Goal: Transaction & Acquisition: Obtain resource

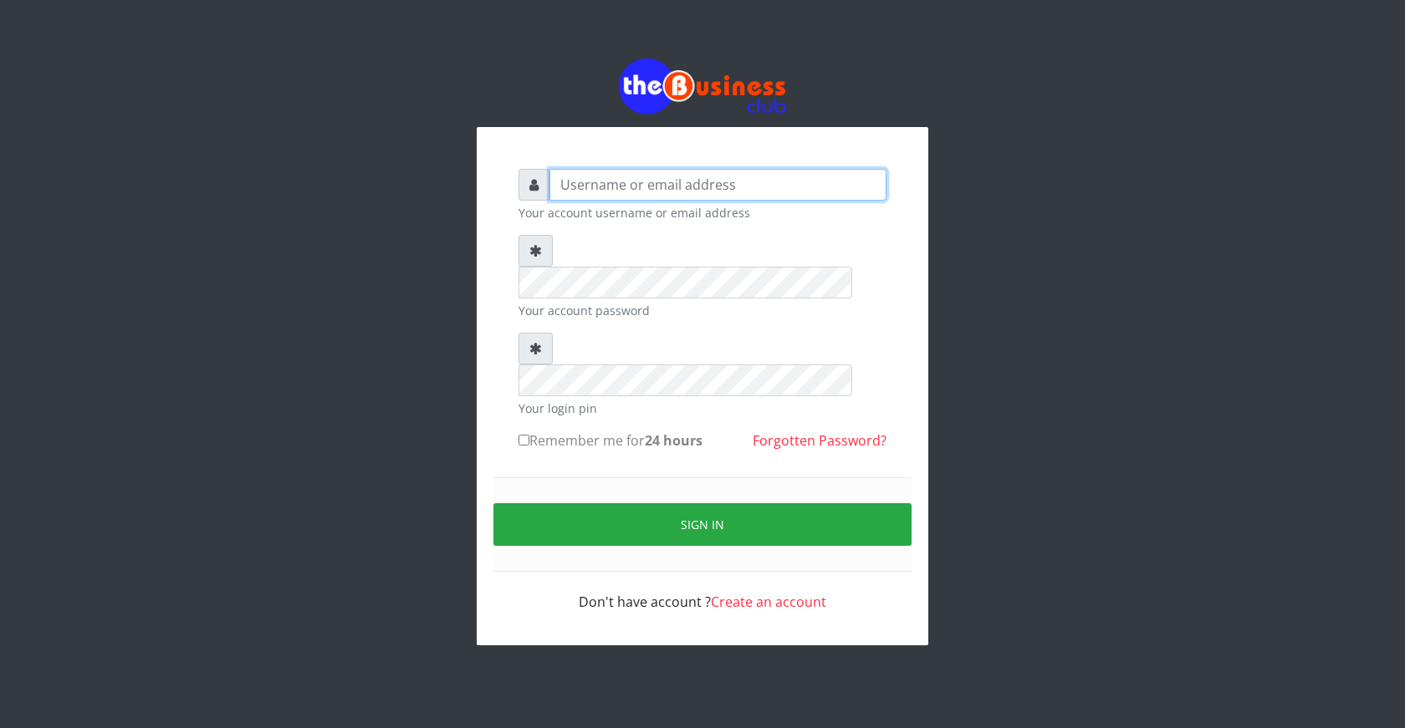
type input "[EMAIL_ADDRESS][DOMAIN_NAME]"
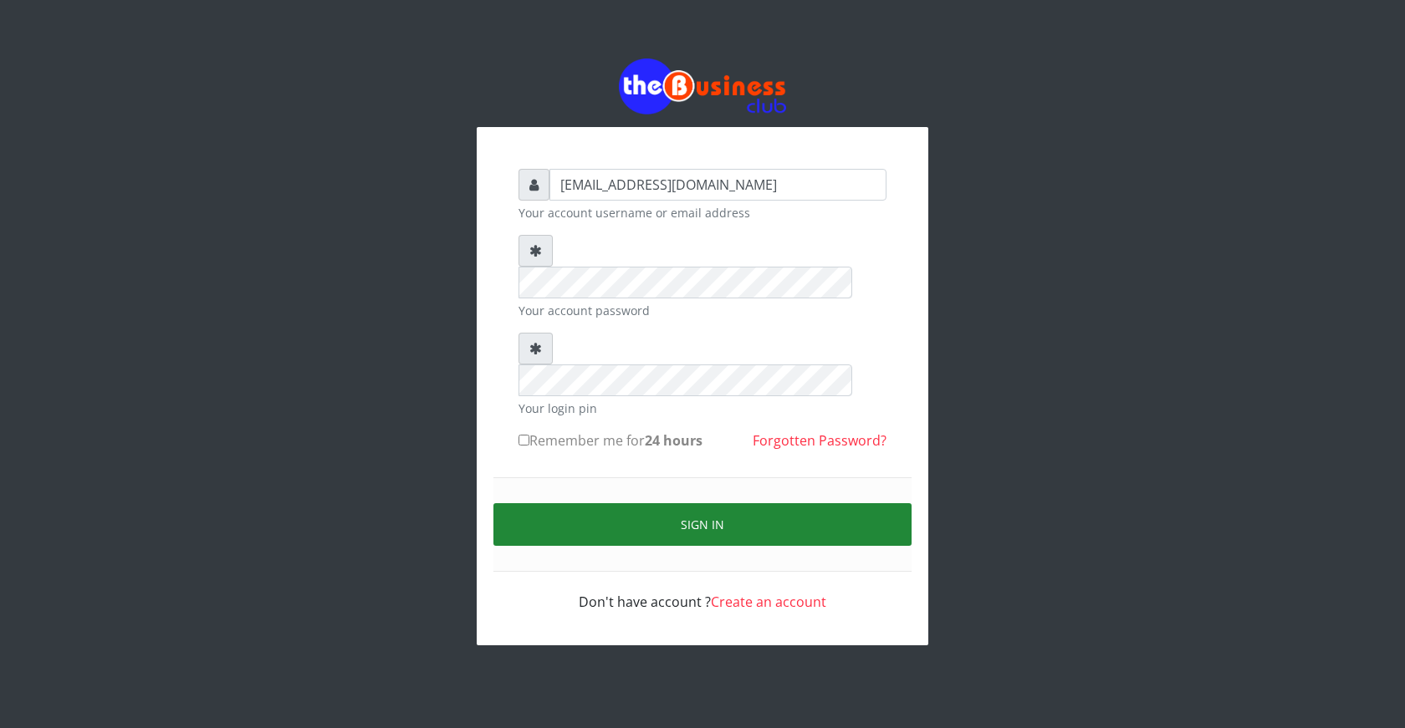
click at [706, 503] on button "Sign in" at bounding box center [702, 524] width 418 height 43
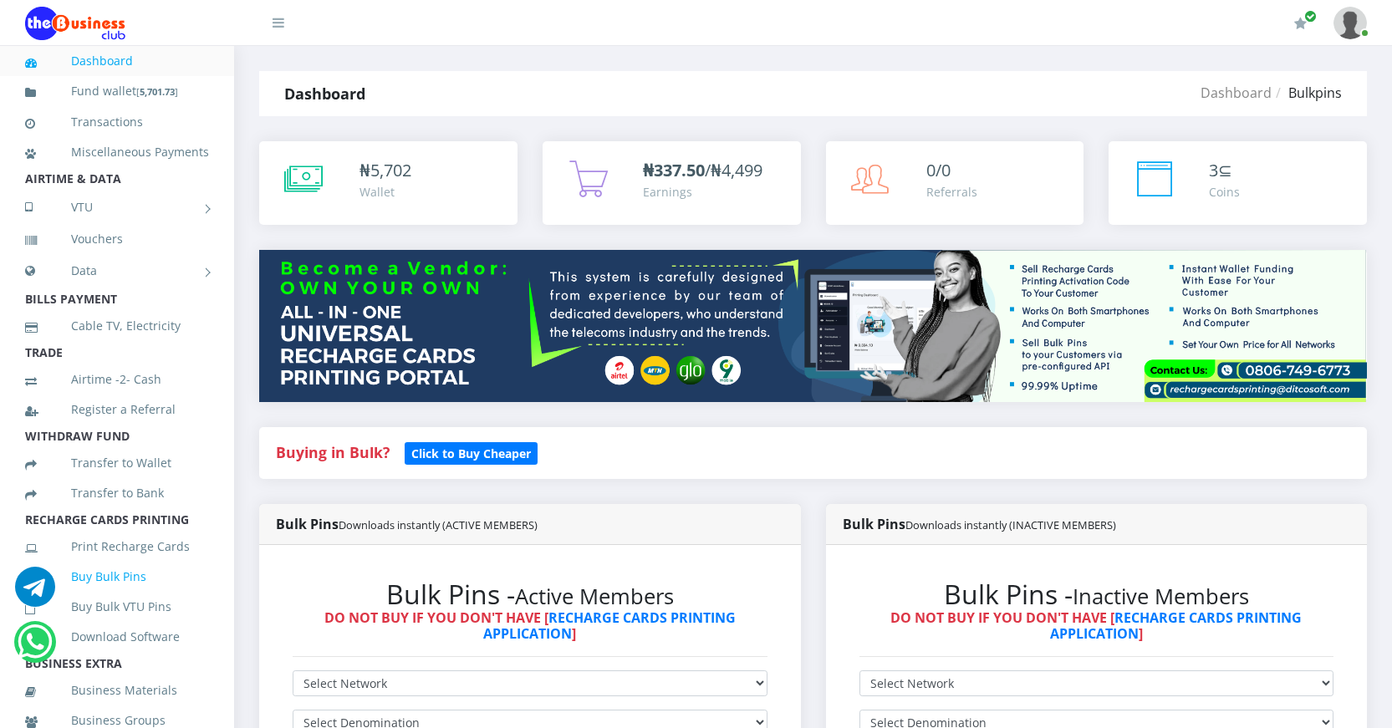
click at [128, 596] on link "Buy Bulk Pins" at bounding box center [117, 577] width 184 height 38
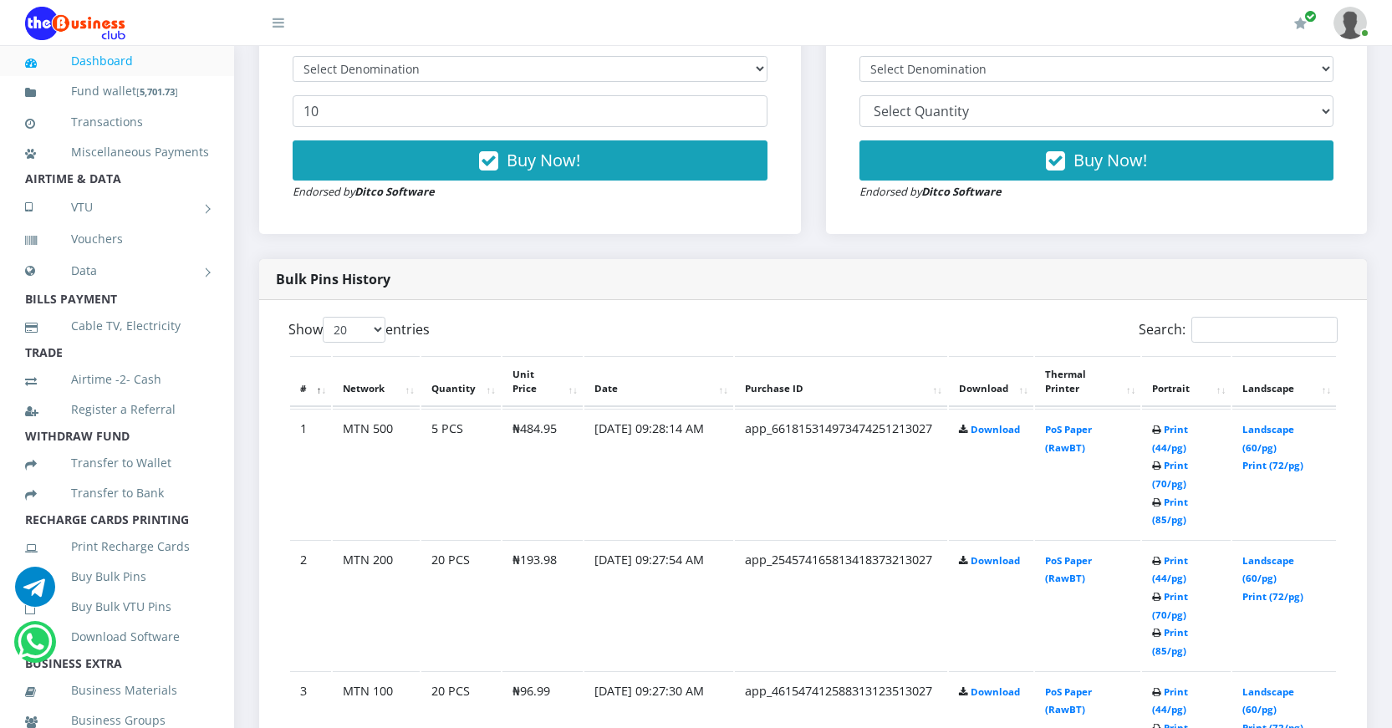
scroll to position [669, 0]
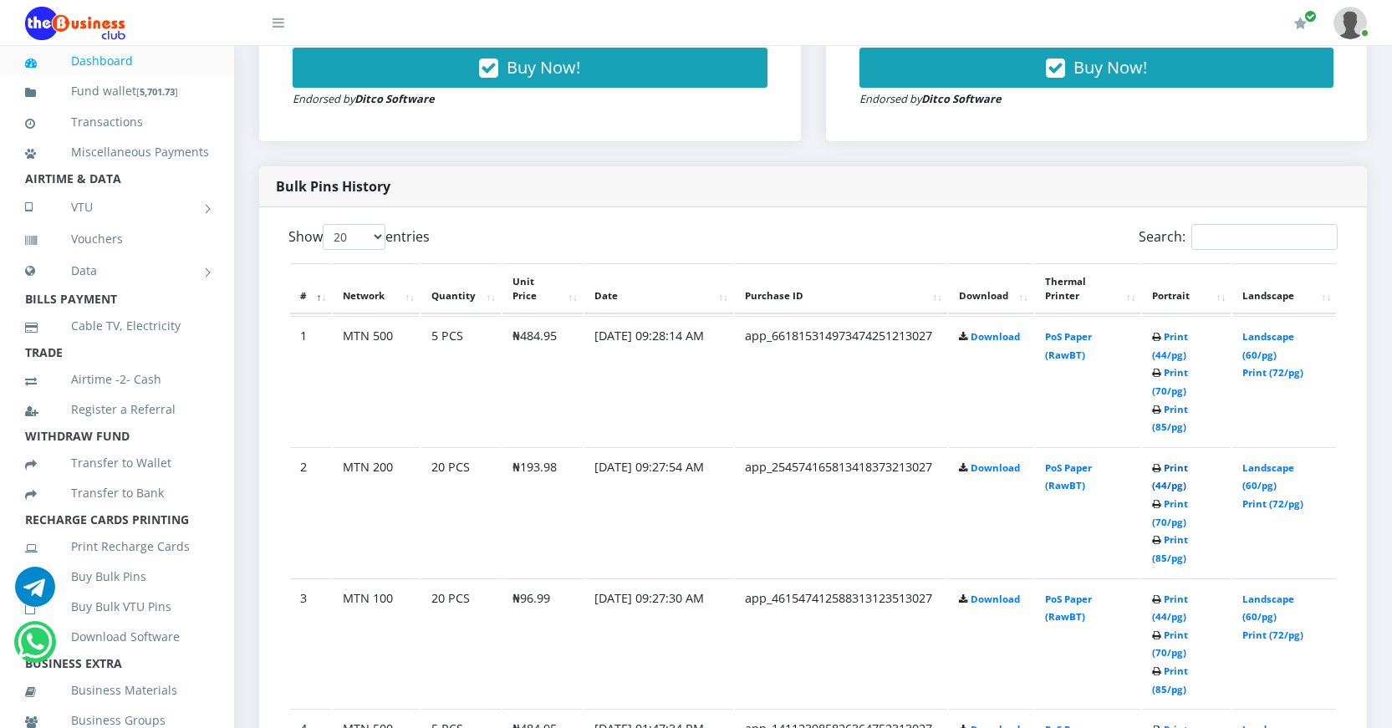
scroll to position [836, 0]
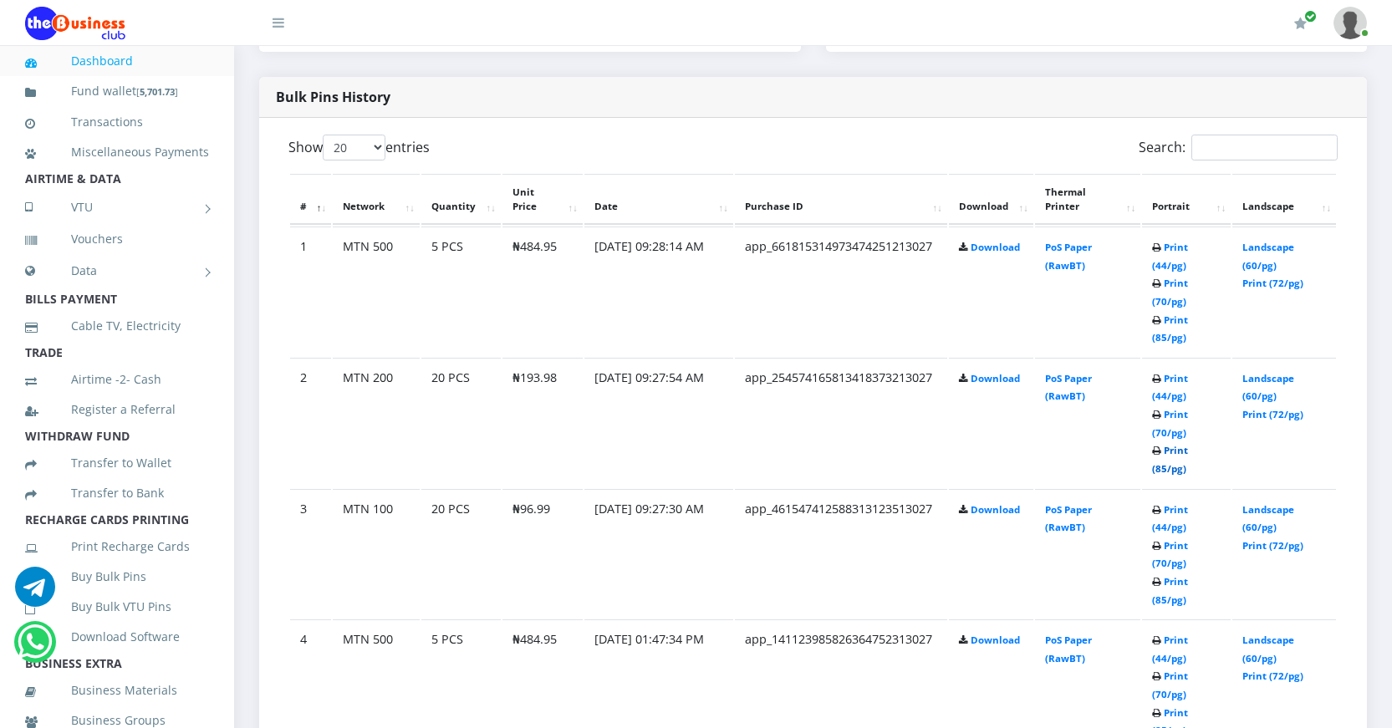
click at [1159, 466] on link "Print (85/pg)" at bounding box center [1170, 459] width 36 height 31
click at [1164, 335] on link "Print (85/pg)" at bounding box center [1170, 329] width 36 height 31
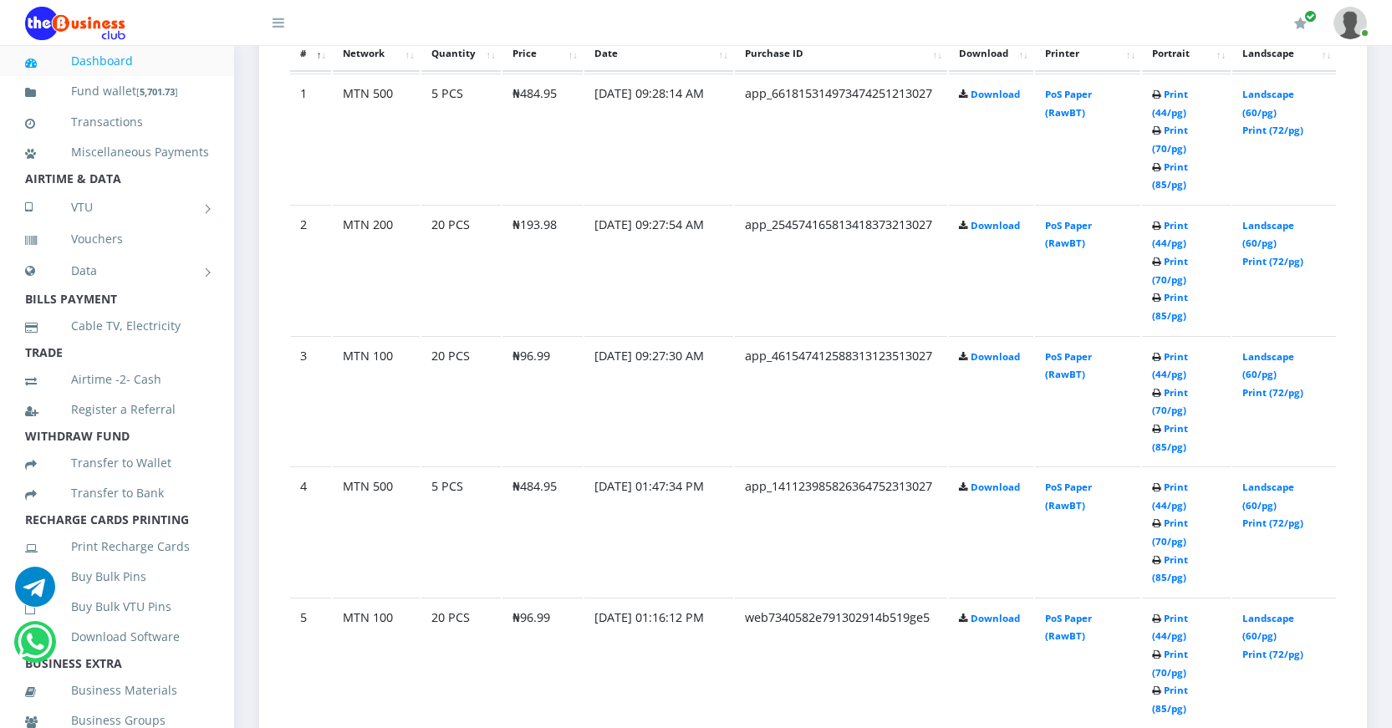
scroll to position [1003, 0]
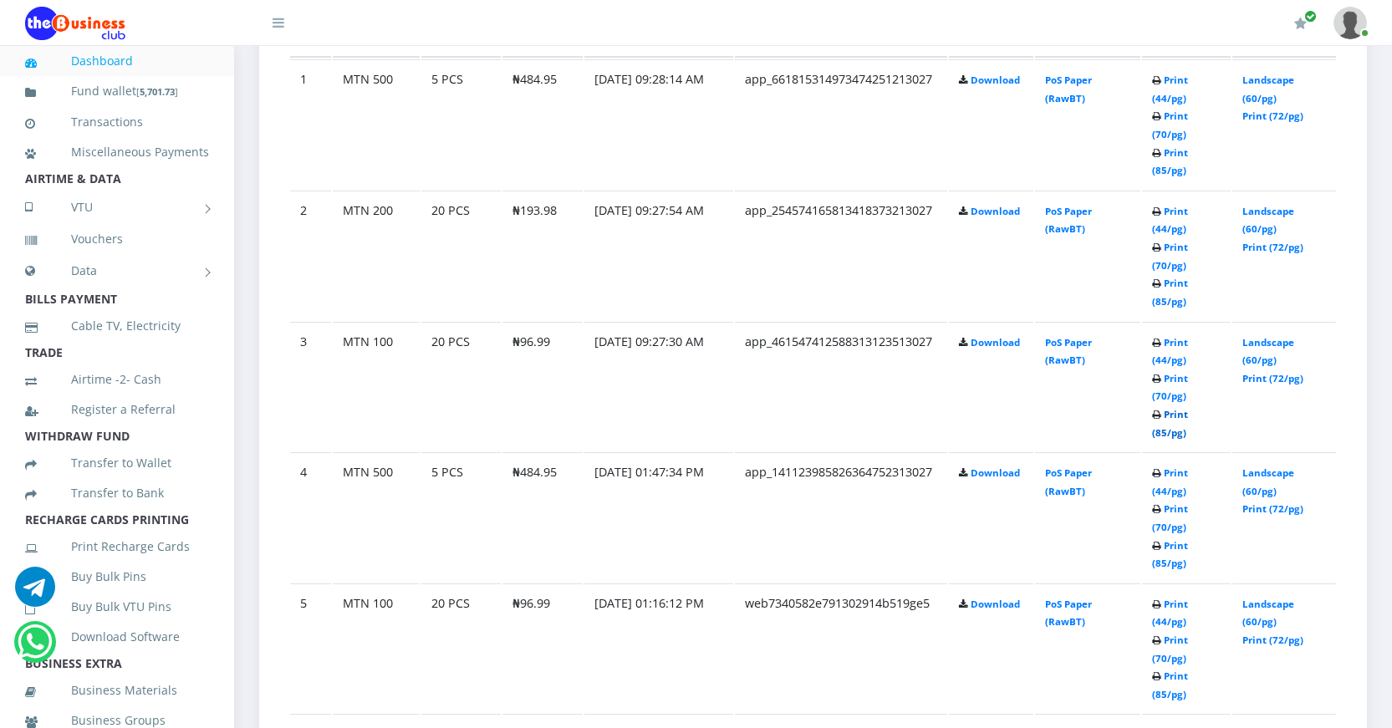
click at [1162, 432] on link "Print (85/pg)" at bounding box center [1170, 423] width 36 height 31
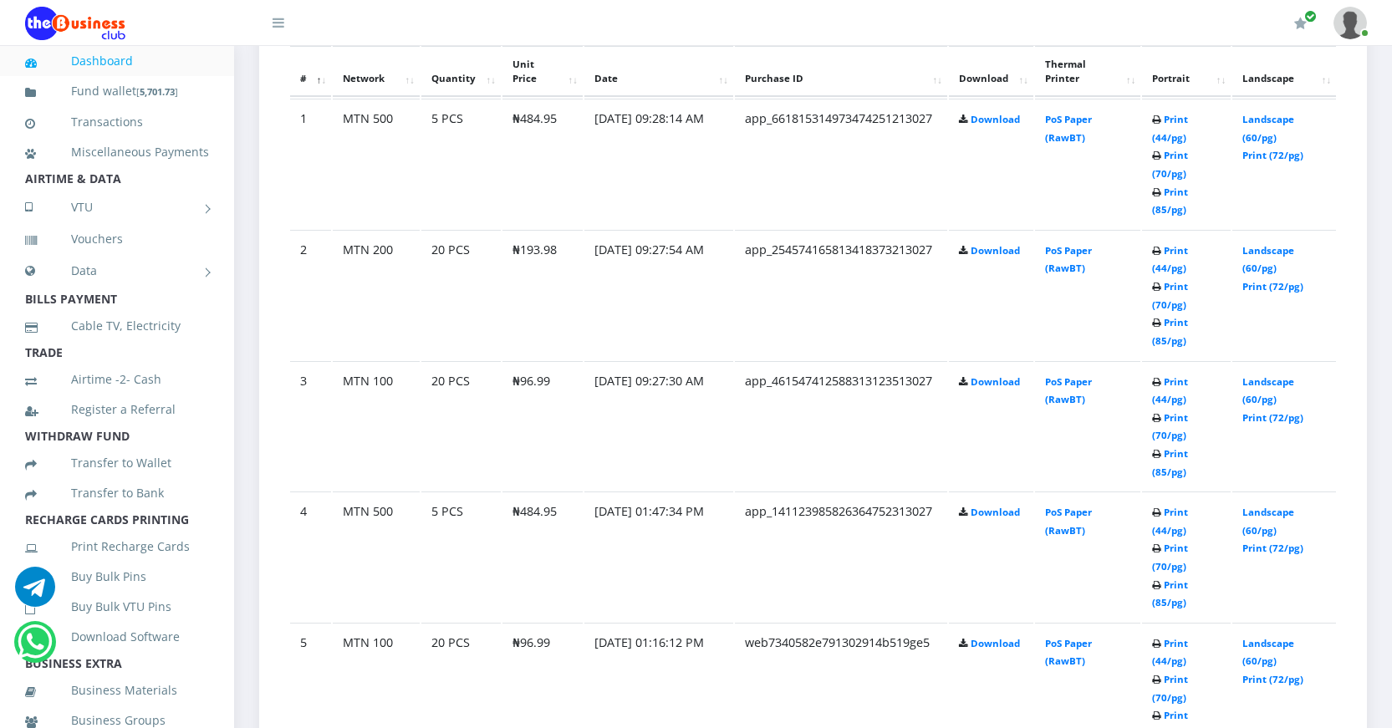
scroll to position [1003, 0]
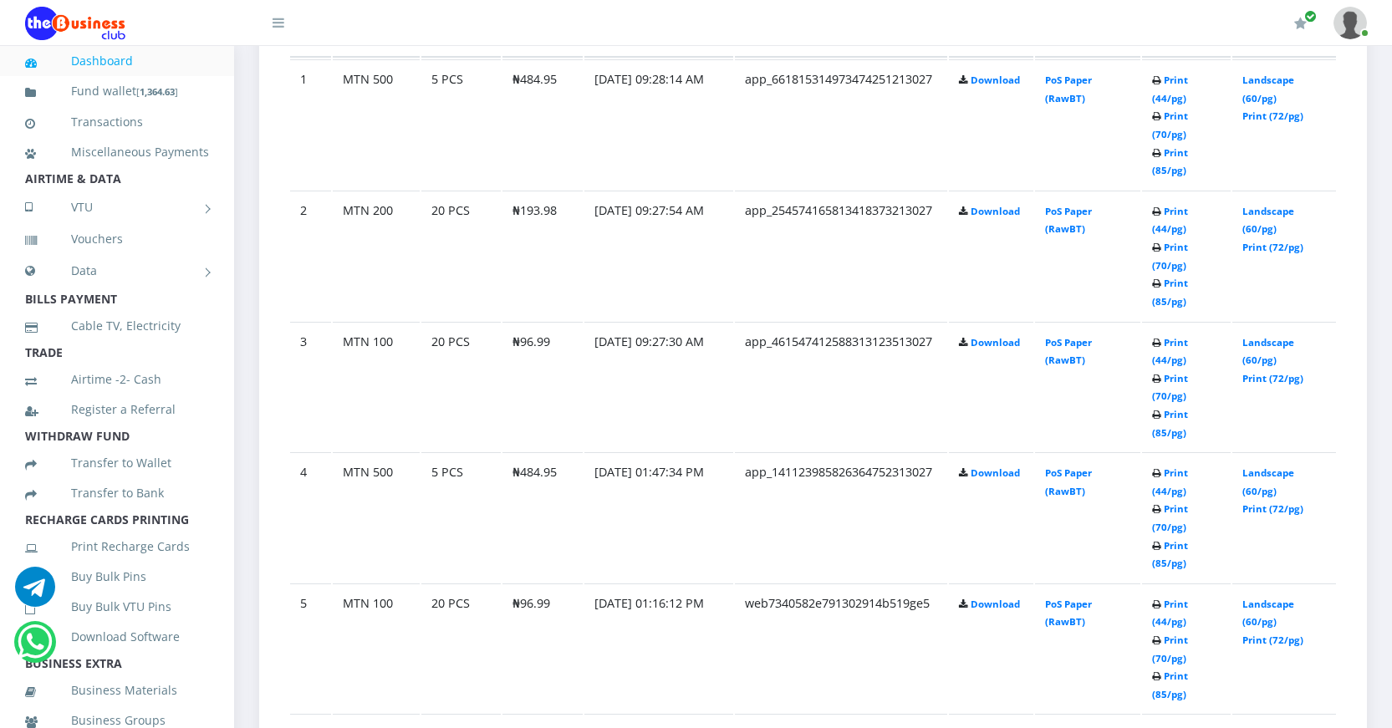
click at [119, 59] on link "Dashboard" at bounding box center [117, 61] width 184 height 38
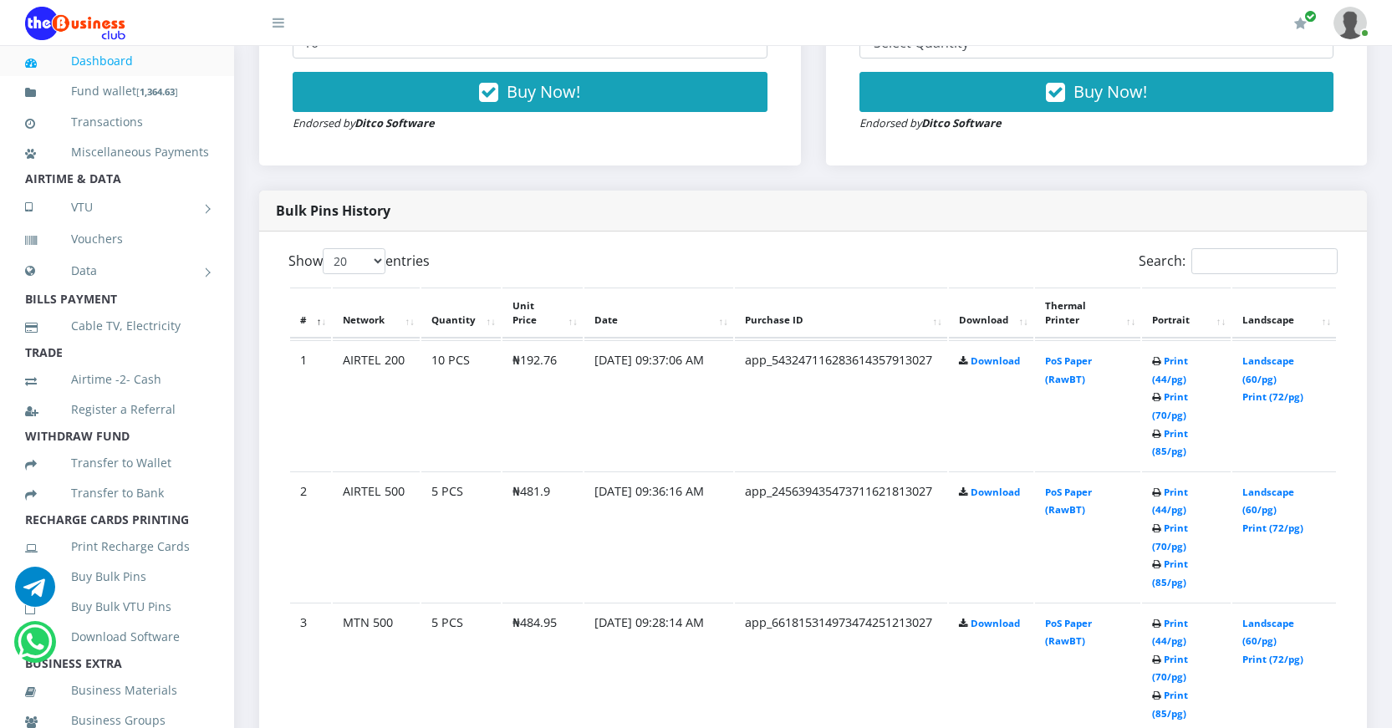
scroll to position [751, 0]
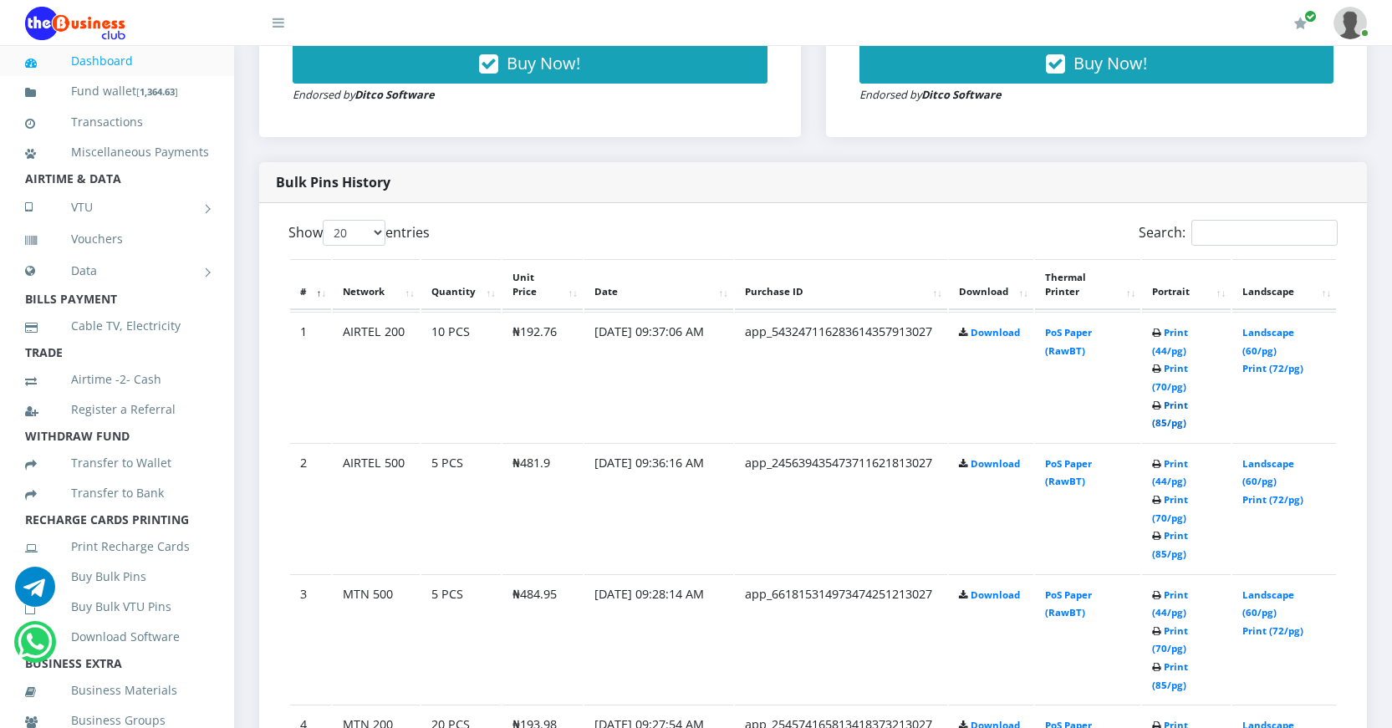
click at [1163, 421] on link "Print (85/pg)" at bounding box center [1170, 414] width 36 height 31
click at [1160, 551] on link "Print (85/pg)" at bounding box center [1170, 544] width 36 height 31
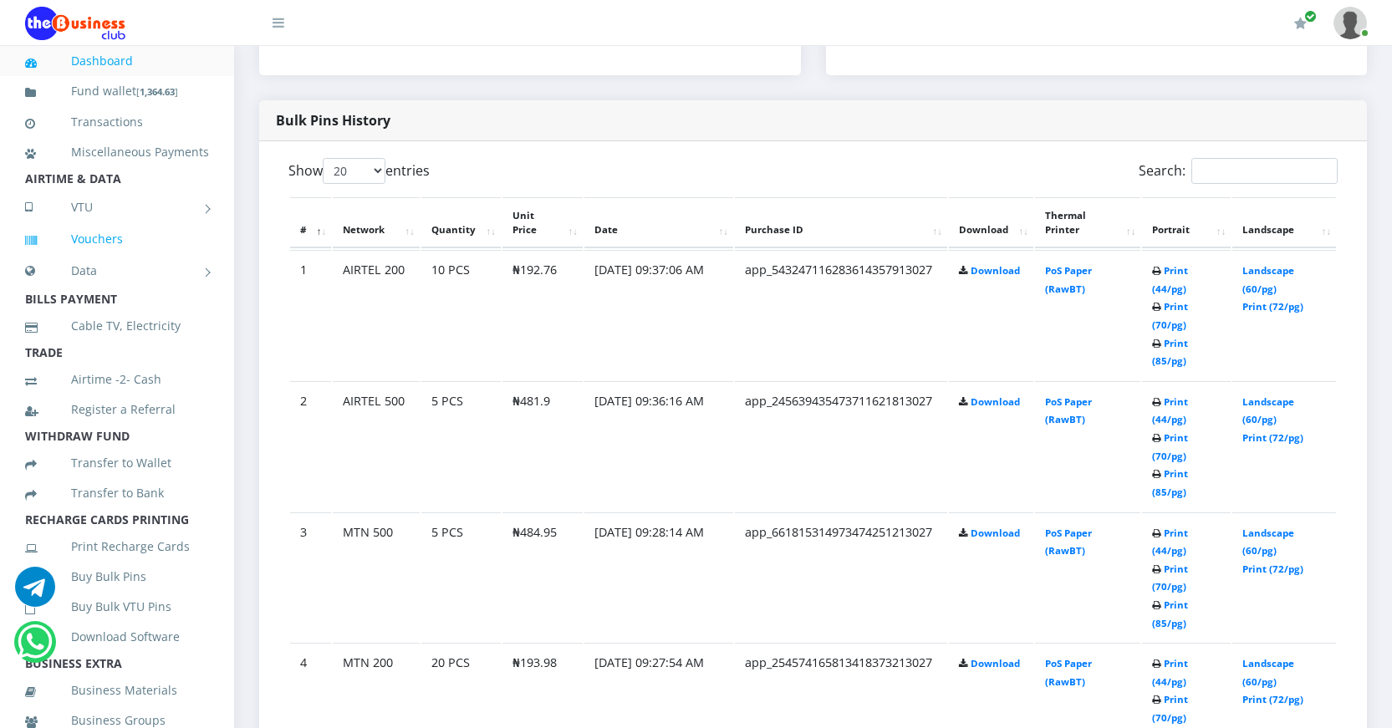
scroll to position [751, 0]
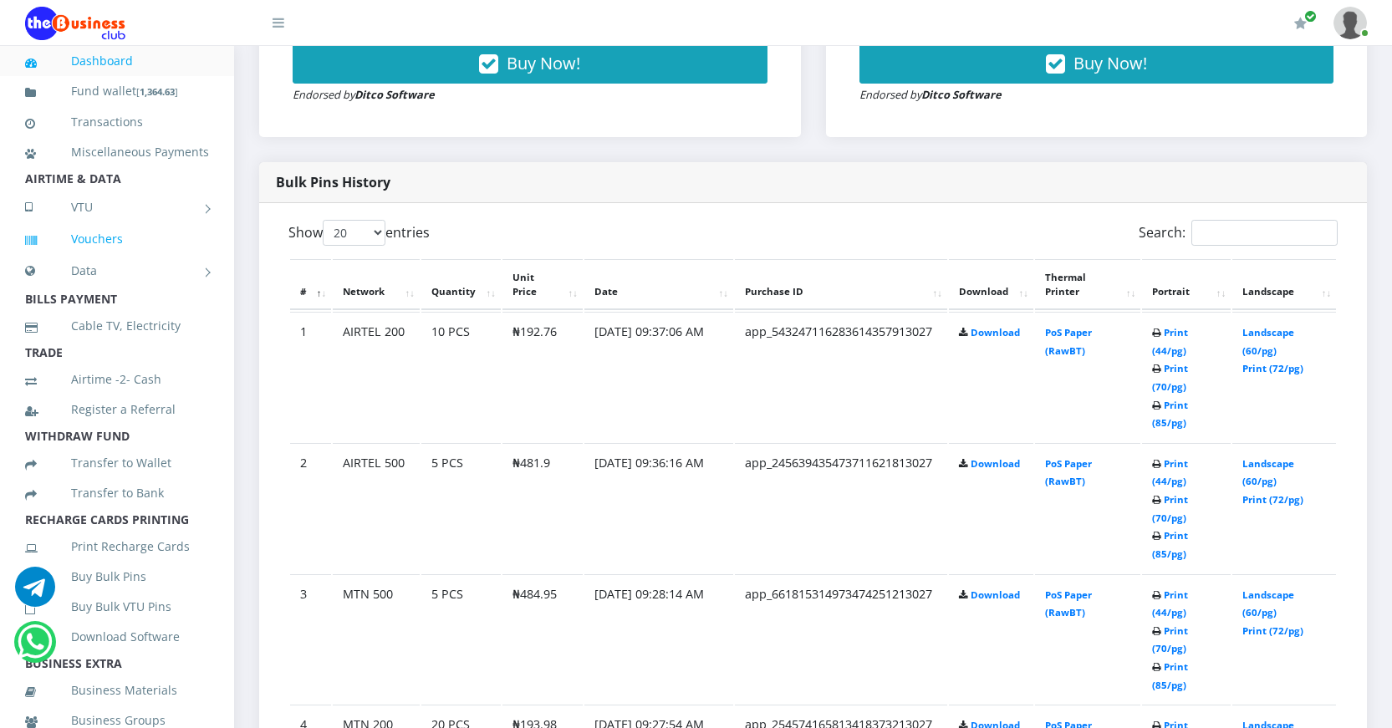
click at [116, 258] on link "Vouchers" at bounding box center [117, 239] width 184 height 38
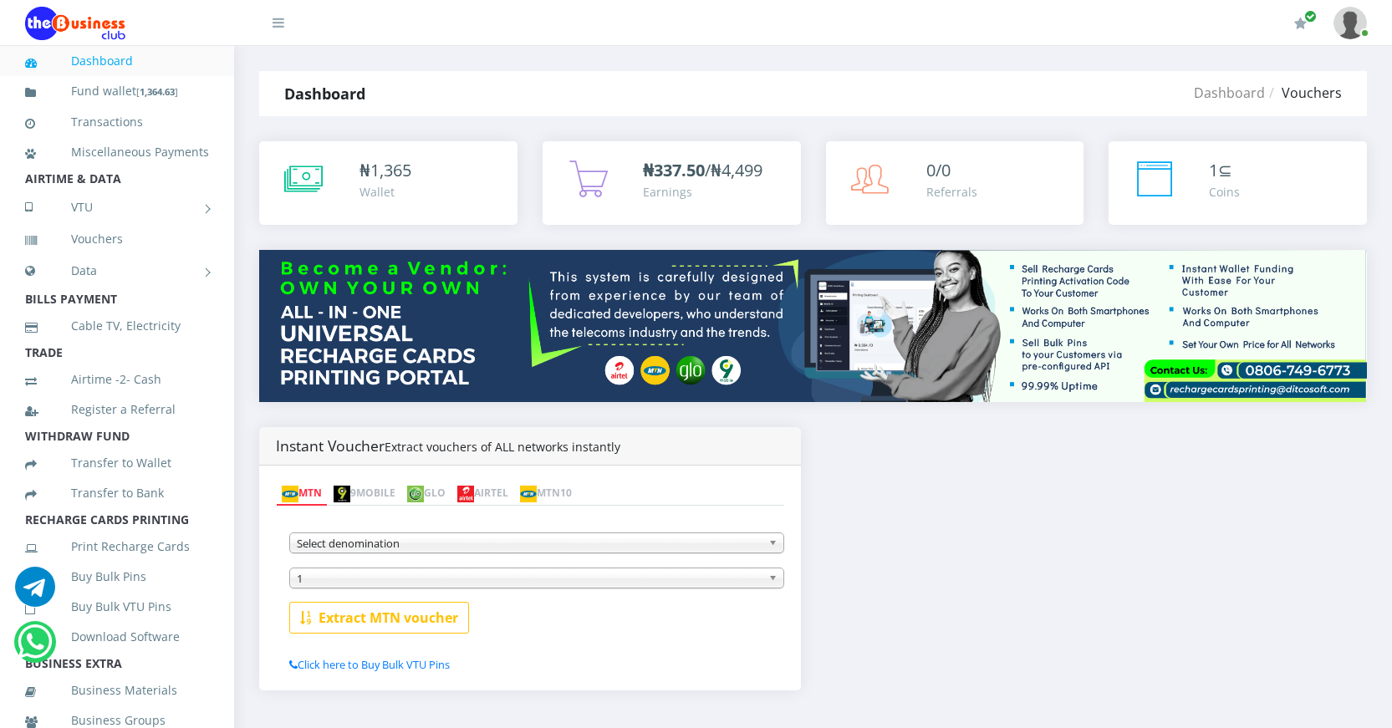
click at [514, 489] on link "AIRTEL" at bounding box center [482, 493] width 63 height 23
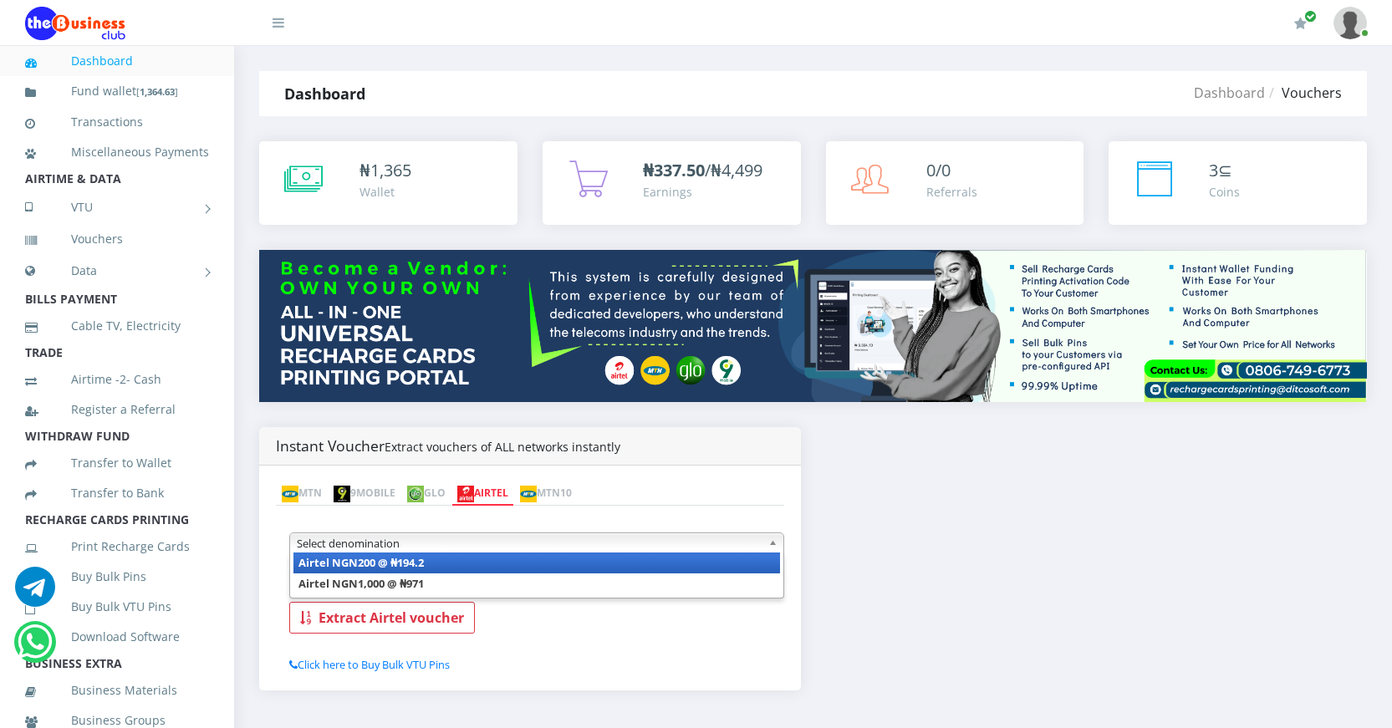
click at [507, 546] on span "Select denomination" at bounding box center [529, 543] width 465 height 20
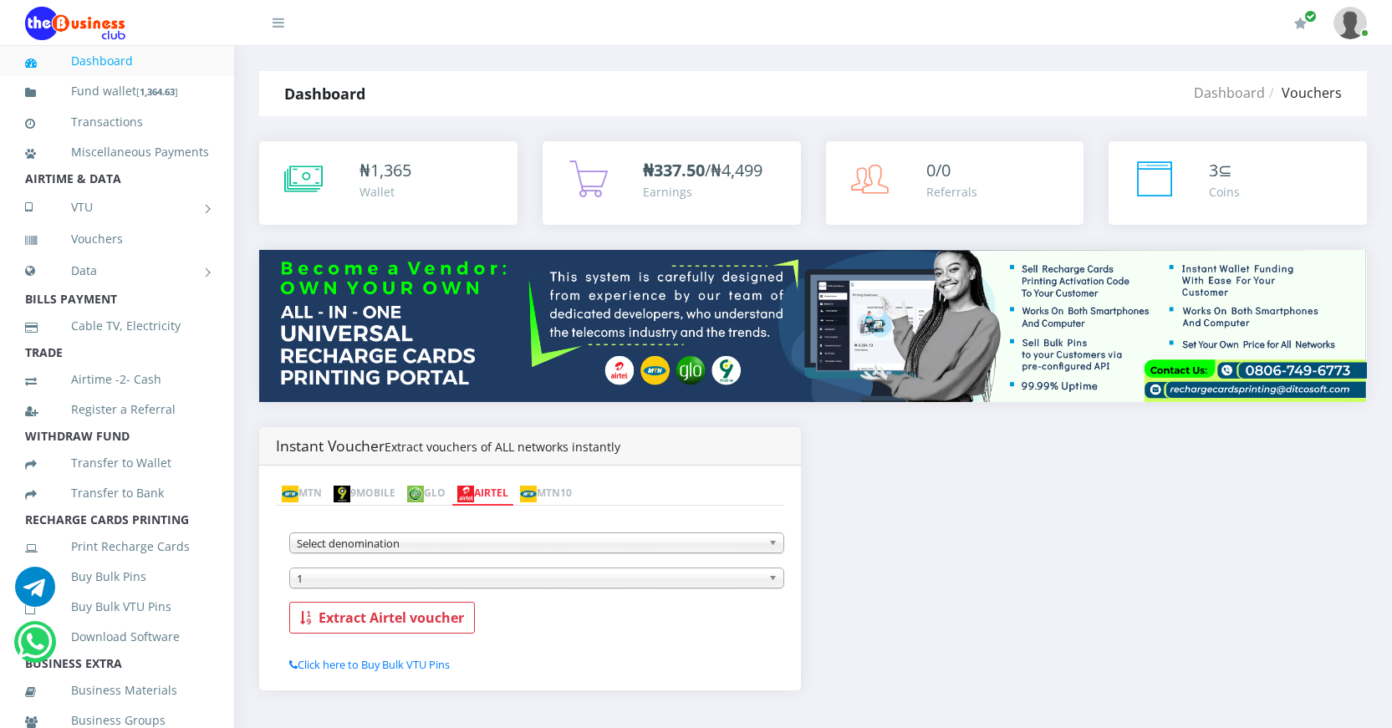
click at [319, 496] on link "MTN" at bounding box center [302, 493] width 52 height 23
click at [395, 543] on span "Select denomination" at bounding box center [529, 543] width 465 height 20
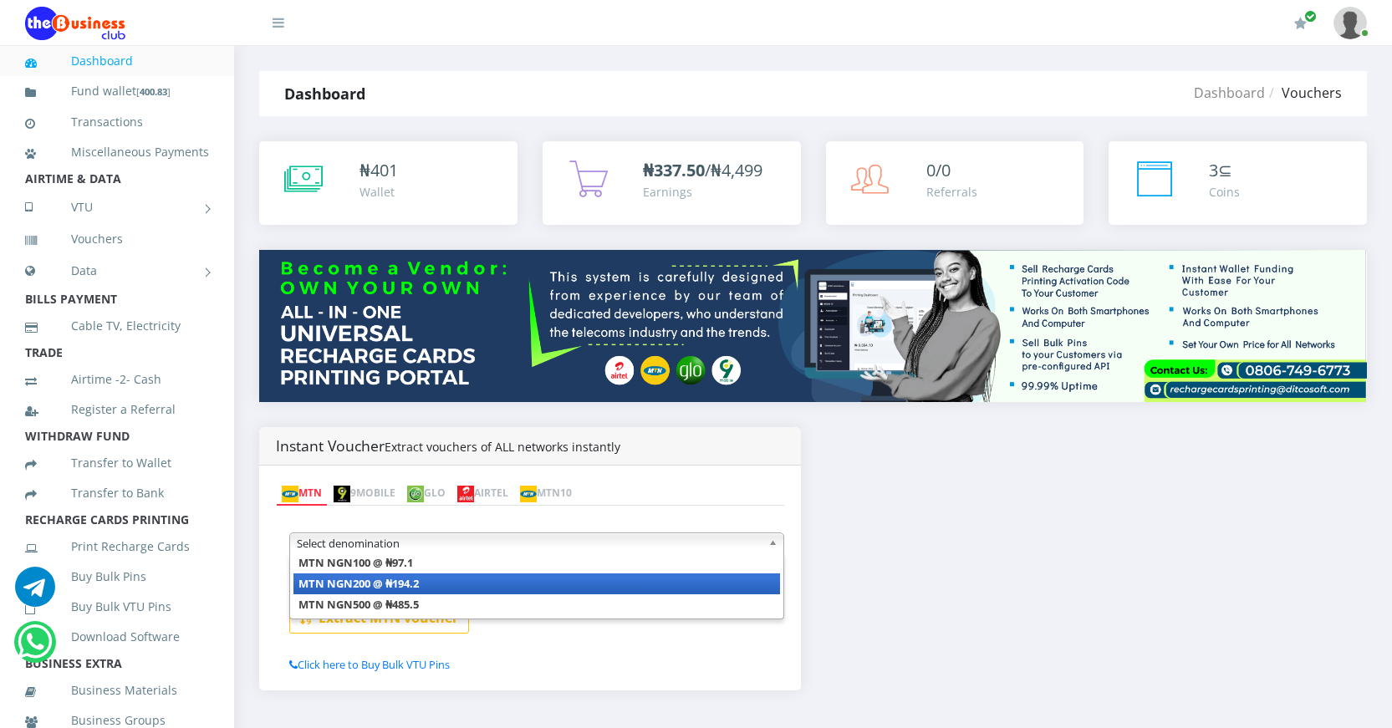
click at [513, 589] on li "MTN NGN200 @ ₦194.2" at bounding box center [536, 584] width 487 height 21
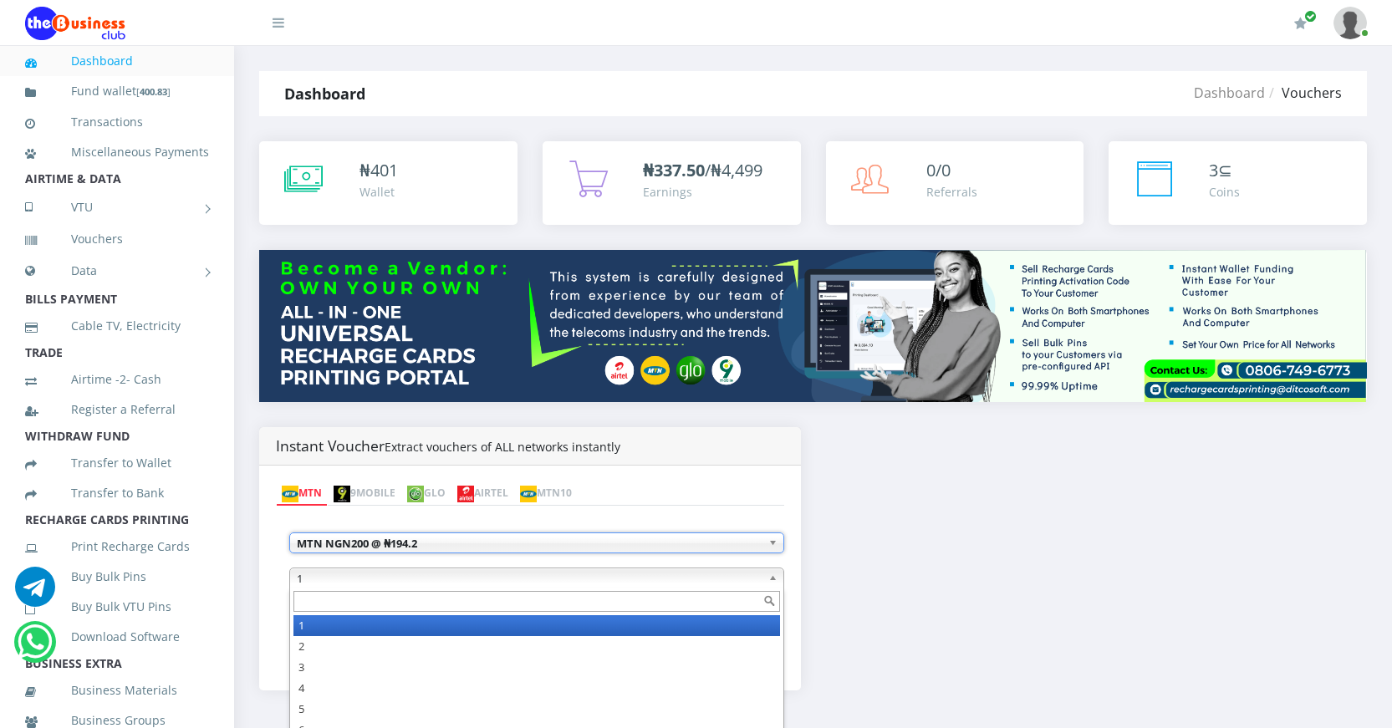
click at [522, 579] on span "1" at bounding box center [529, 578] width 465 height 20
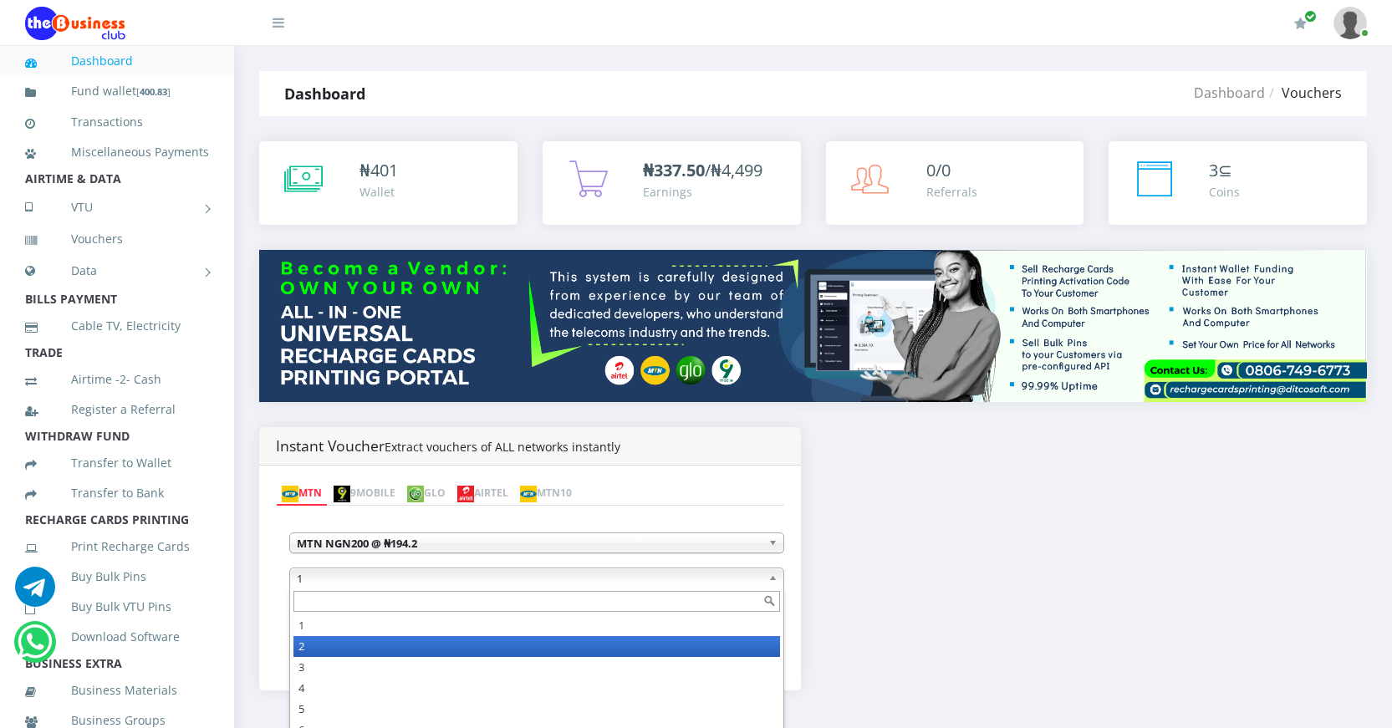
click at [383, 648] on li "2" at bounding box center [536, 646] width 487 height 21
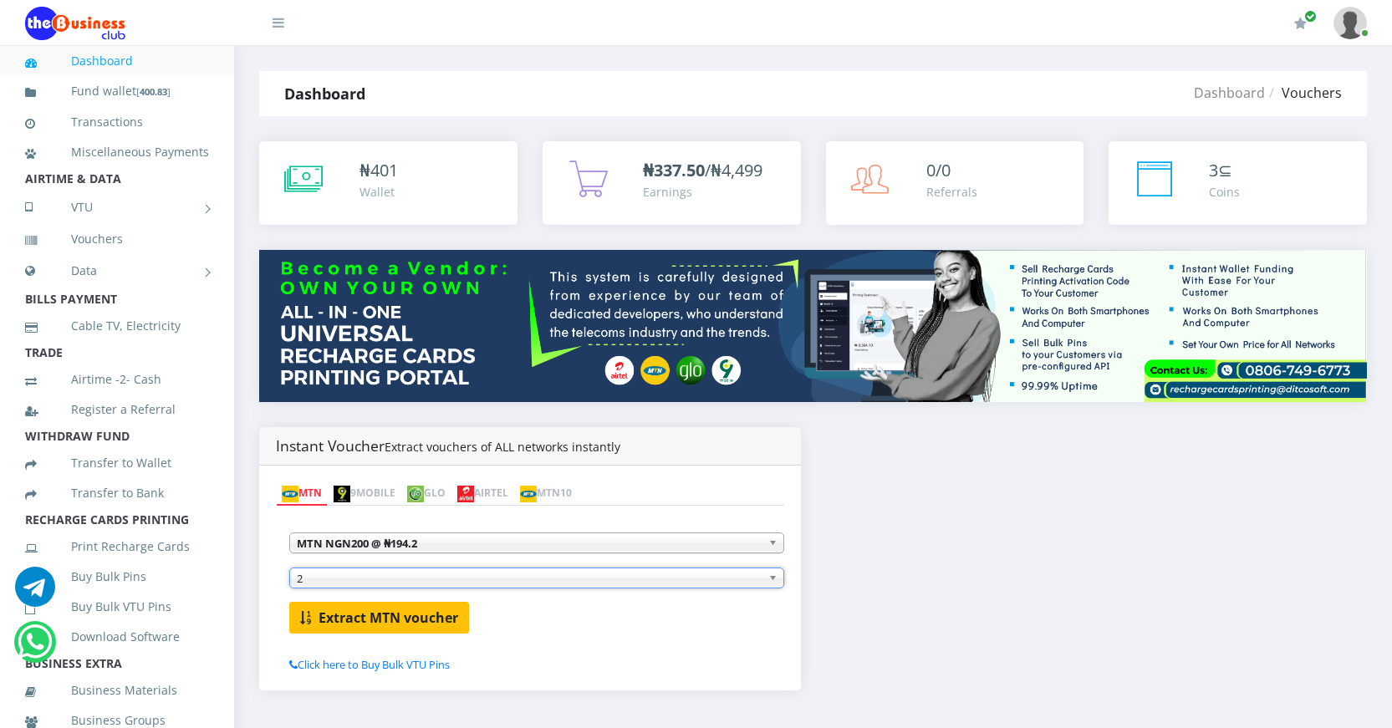
click at [420, 615] on b "Extract MTN voucher" at bounding box center [389, 618] width 140 height 18
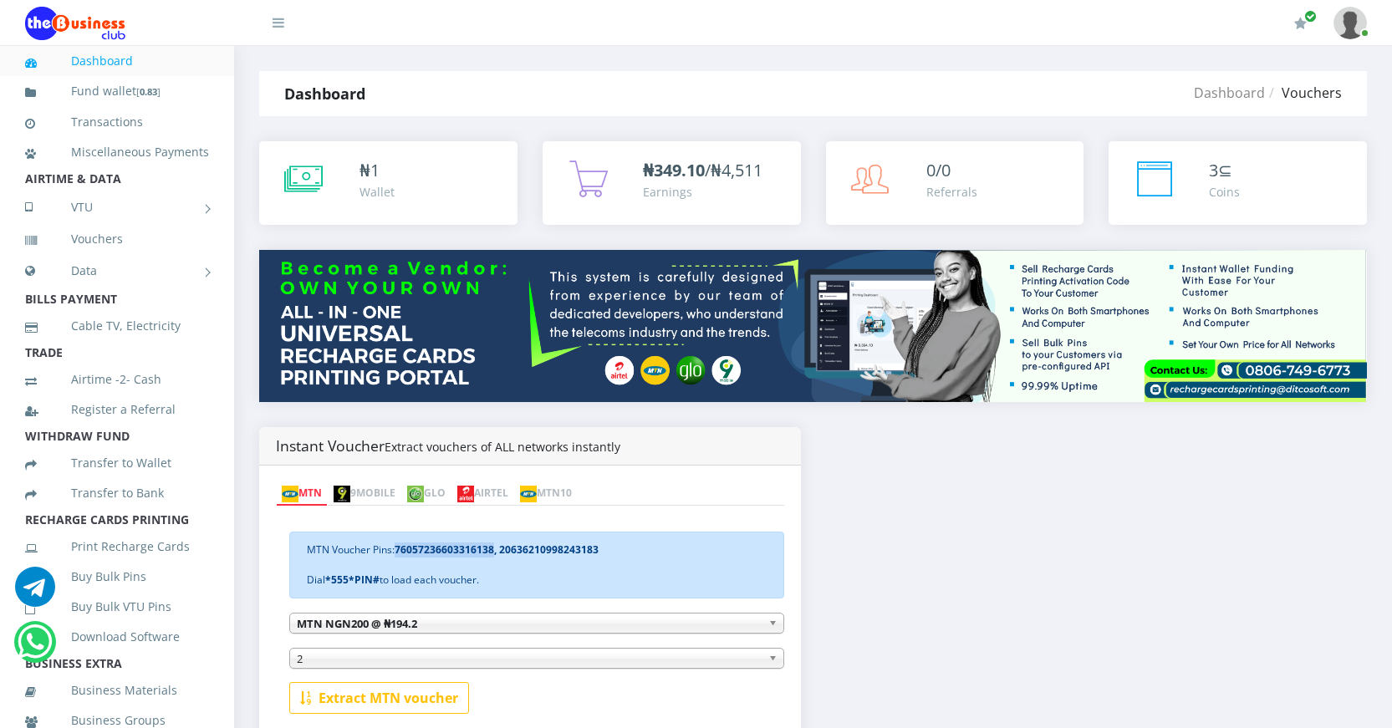
drag, startPoint x: 396, startPoint y: 548, endPoint x: 493, endPoint y: 549, distance: 97.0
click at [493, 549] on div "MTN Voucher Pins: 76057236603316138, 20636210998243183 Dial *555*PIN# to load e…" at bounding box center [536, 565] width 495 height 67
copy div "76057236603316138"
click at [601, 546] on div "MTN Voucher Pins: 76057236603316138, 20636210998243183 Dial *555*PIN# to load e…" at bounding box center [536, 565] width 495 height 67
drag, startPoint x: 598, startPoint y: 546, endPoint x: 498, endPoint y: 533, distance: 100.3
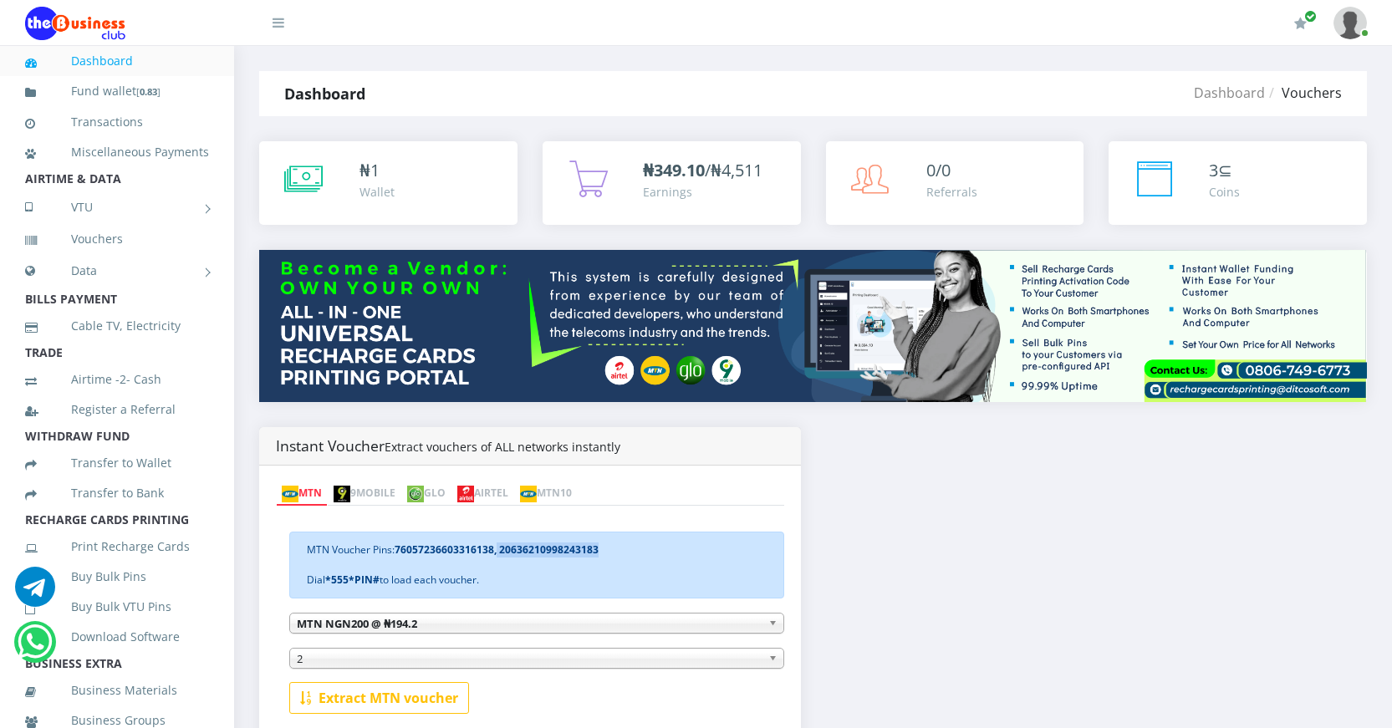
click at [498, 533] on div "MTN Voucher Pins: 76057236603316138, 20636210998243183 Dial *555*PIN# to load e…" at bounding box center [536, 565] width 495 height 67
copy b "20636210998243183"
click at [120, 596] on link "Buy Bulk Pins" at bounding box center [117, 577] width 184 height 38
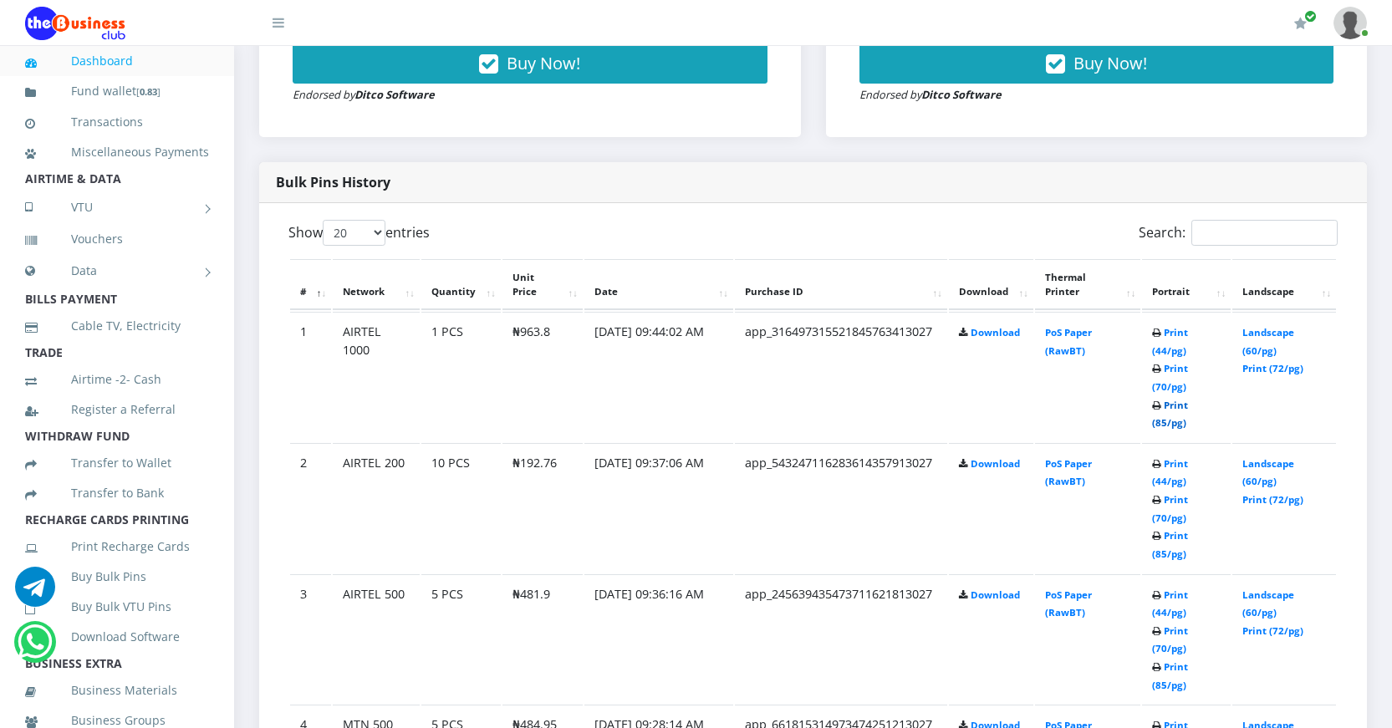
click at [1158, 418] on link "Print (85/pg)" at bounding box center [1170, 414] width 36 height 31
